Goal: Information Seeking & Learning: Check status

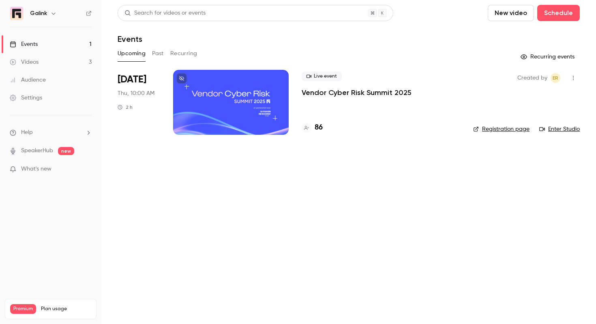
click at [55, 45] on link "Events 1" at bounding box center [50, 44] width 101 height 18
click at [155, 56] on button "Past" at bounding box center [158, 53] width 12 height 13
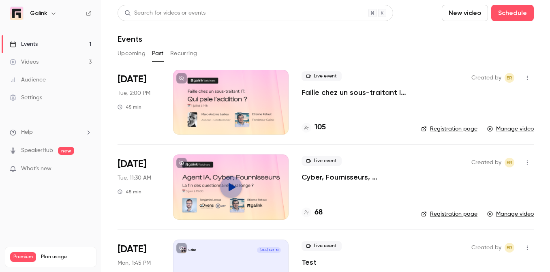
click at [49, 41] on link "Events 1" at bounding box center [50, 44] width 101 height 18
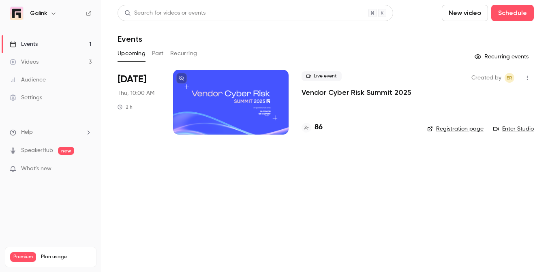
click at [46, 60] on link "Videos 3" at bounding box center [50, 62] width 101 height 18
